Goal: Information Seeking & Learning: Learn about a topic

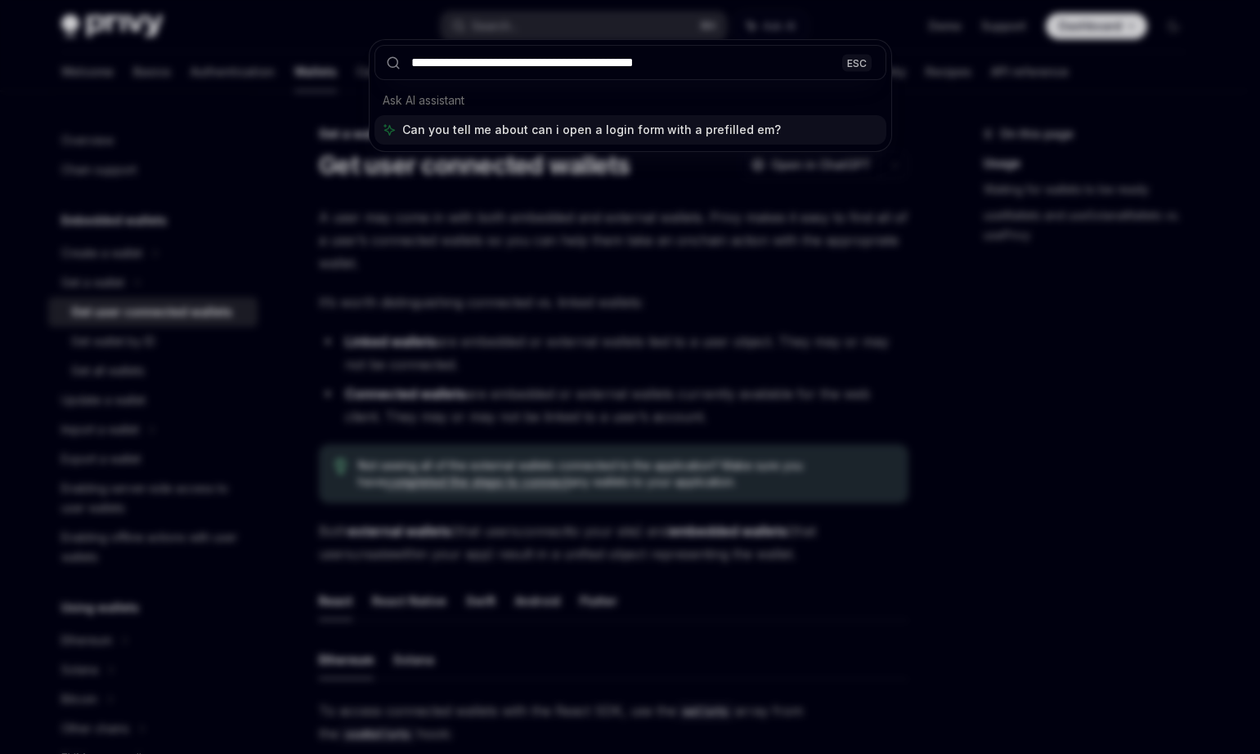
type input "**********"
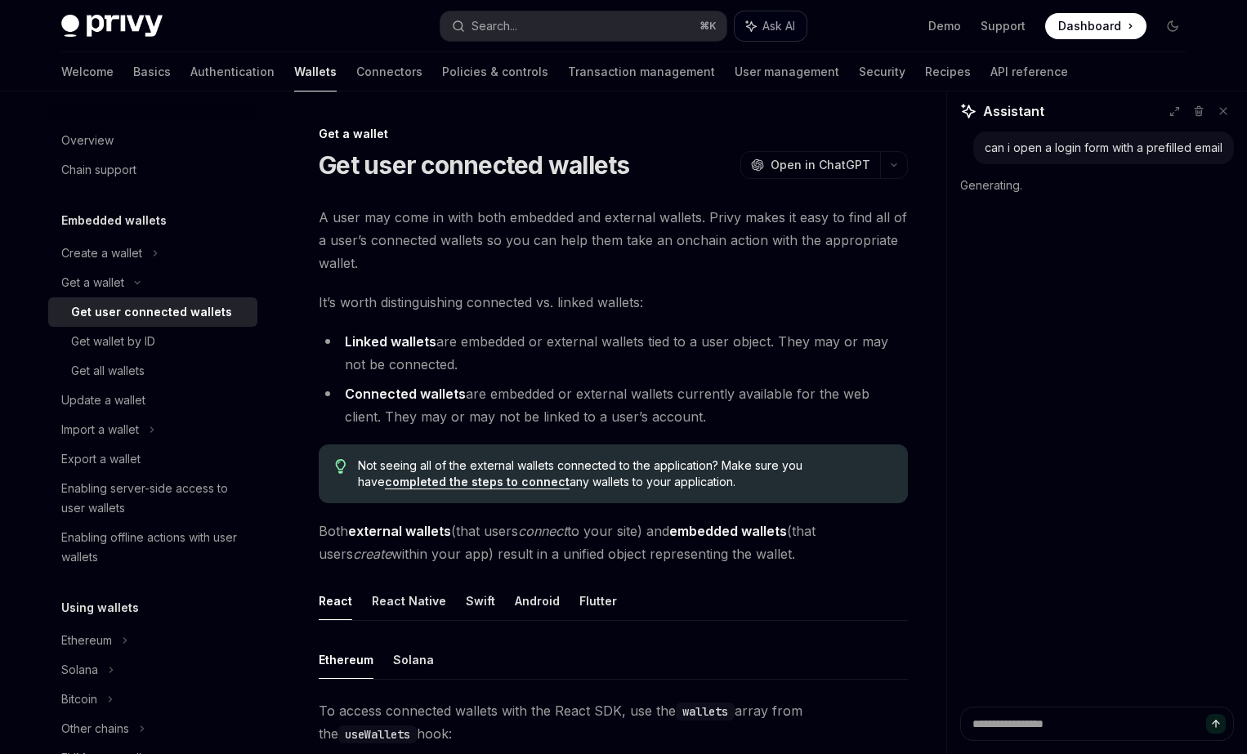
click at [784, 21] on span "Ask AI" at bounding box center [779, 26] width 33 height 16
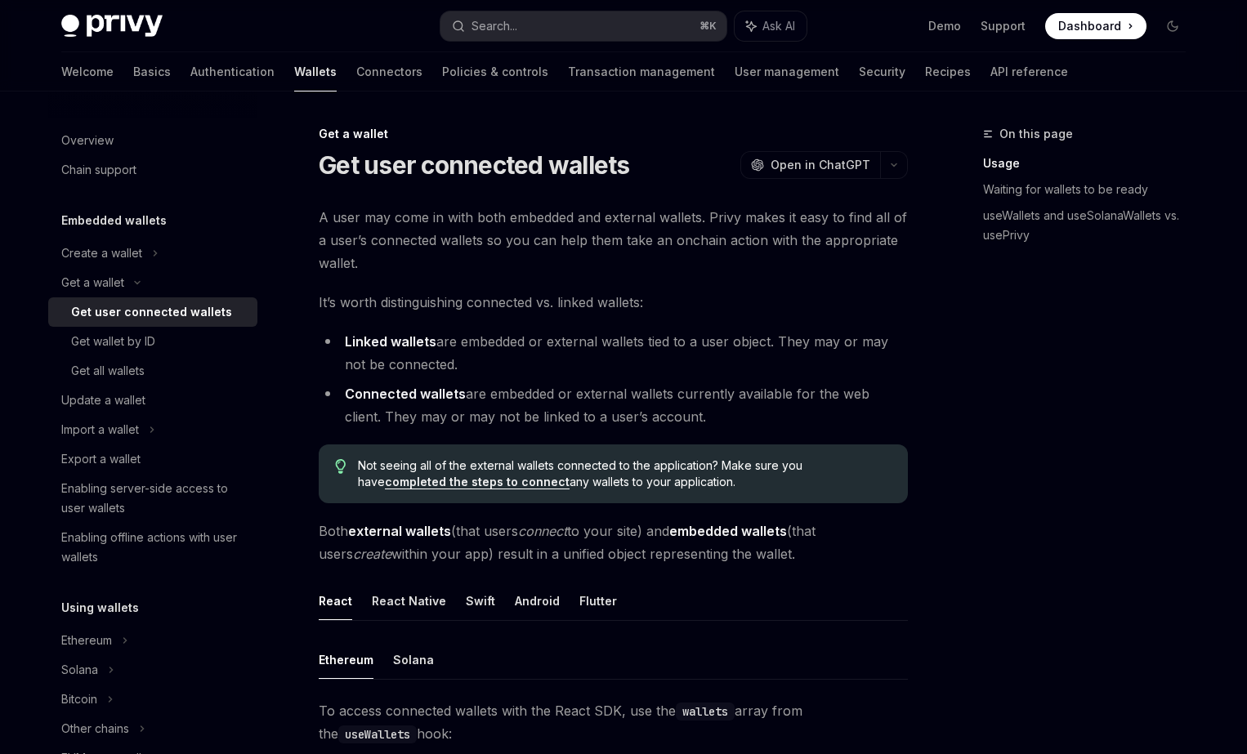
type textarea "*"
click at [772, 22] on span "Ask AI" at bounding box center [779, 26] width 33 height 16
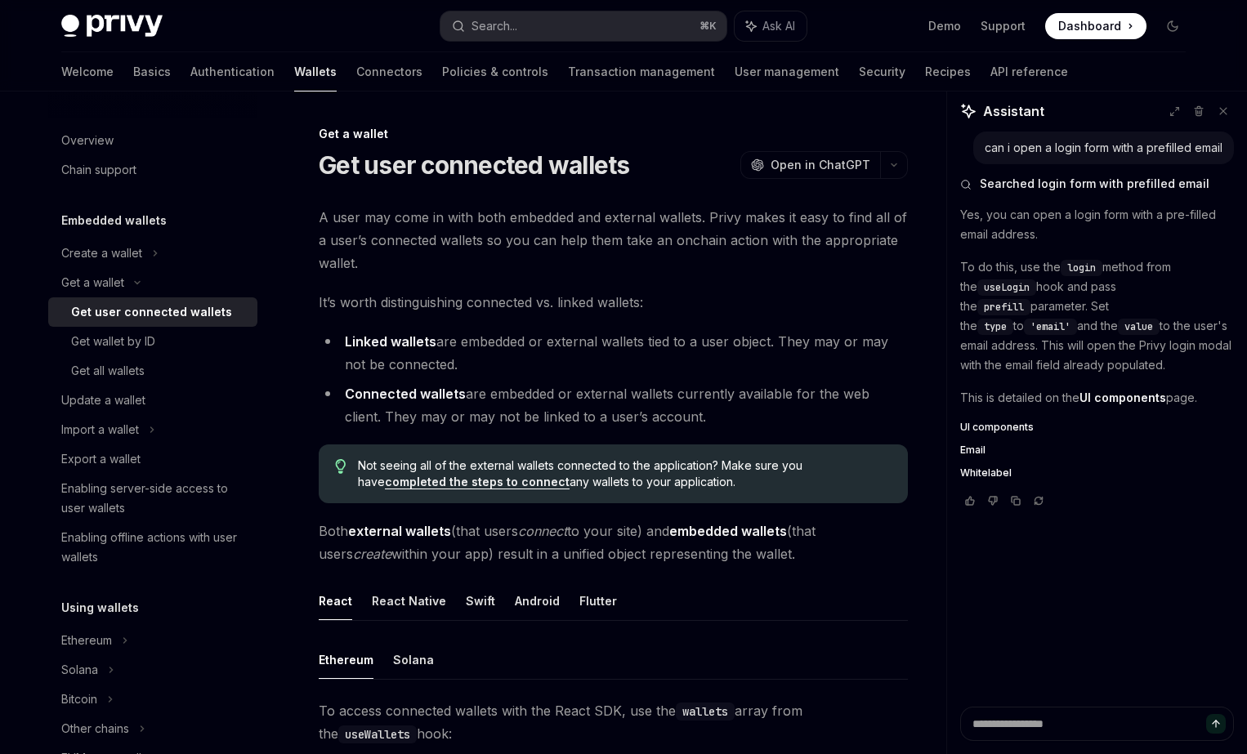
click at [1108, 396] on strong "UI components" at bounding box center [1123, 398] width 87 height 14
click at [1004, 420] on div "Yes, you can open a login form with a pre-filled email address. To do this, use…" at bounding box center [1097, 342] width 274 height 275
click at [996, 424] on span "UI components" at bounding box center [997, 427] width 74 height 13
type textarea "*"
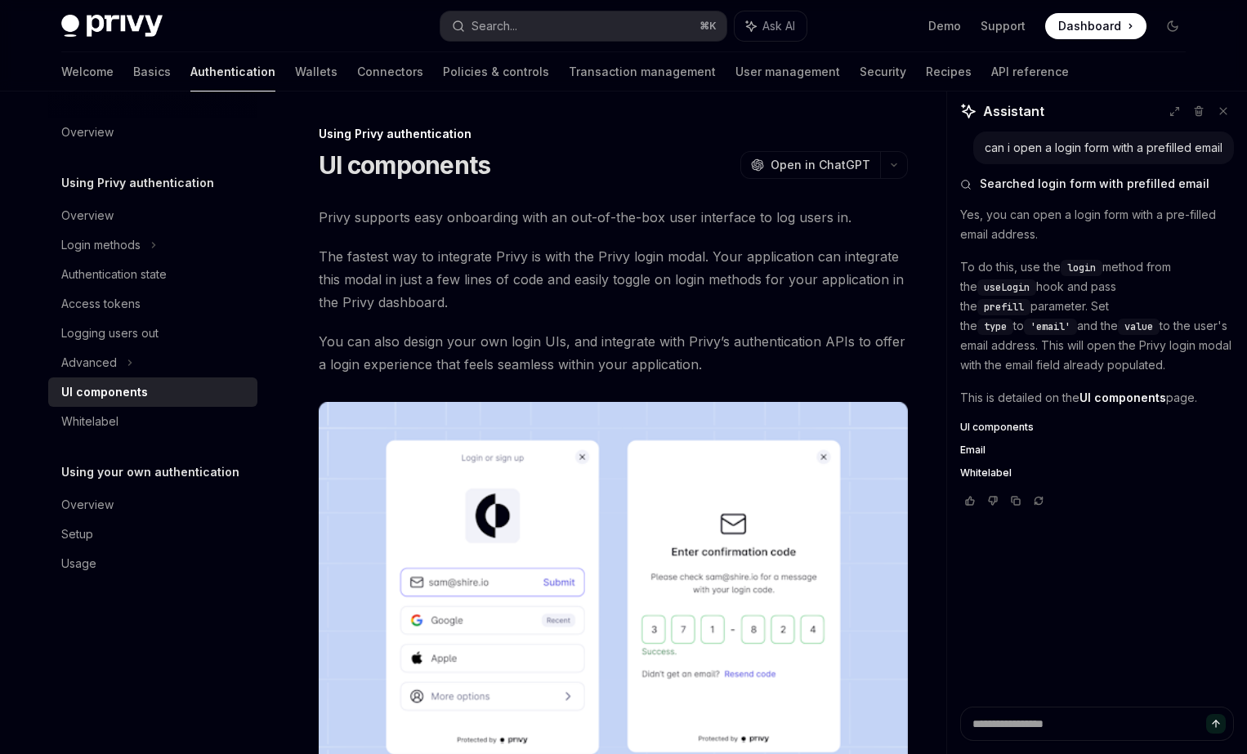
click at [761, 267] on span "The fastest way to integrate Privy is with the Privy login modal. Your applicat…" at bounding box center [613, 279] width 589 height 69
click at [893, 163] on icon "button" at bounding box center [894, 165] width 20 height 7
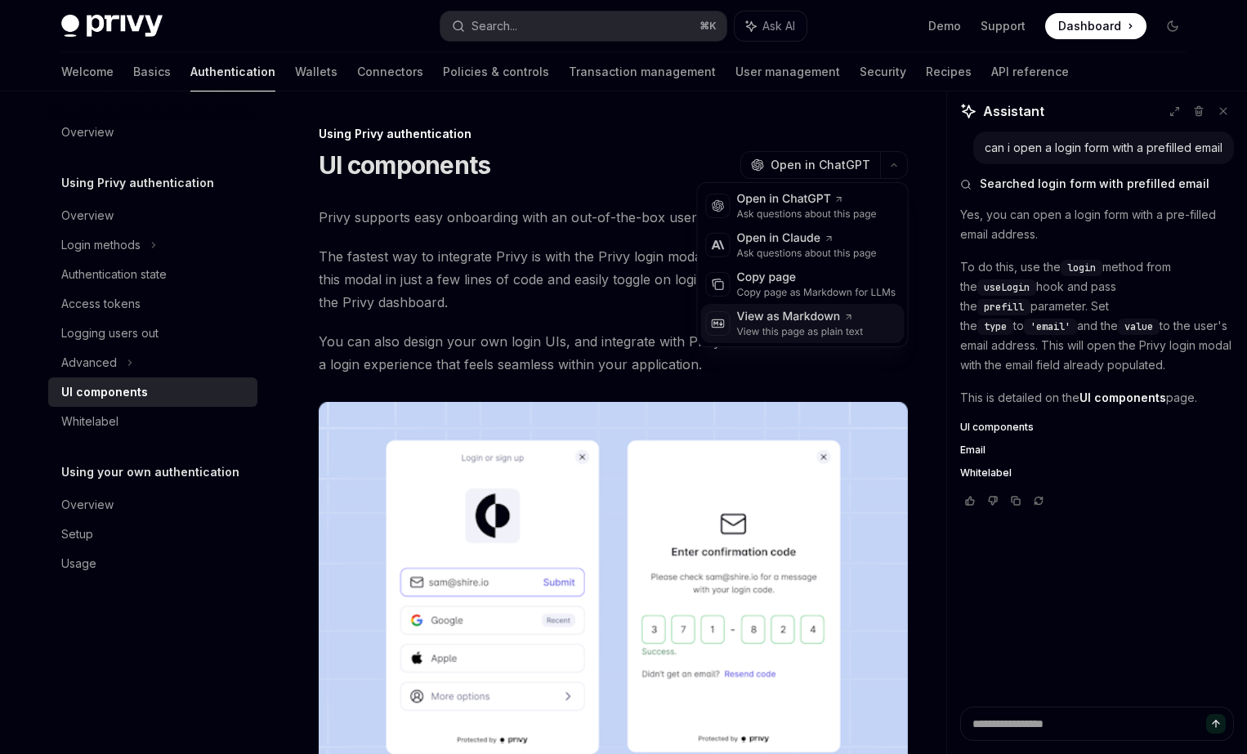
click at [762, 325] on div "View this page as plain text" at bounding box center [800, 331] width 127 height 13
